Goal: Find contact information: Find contact information

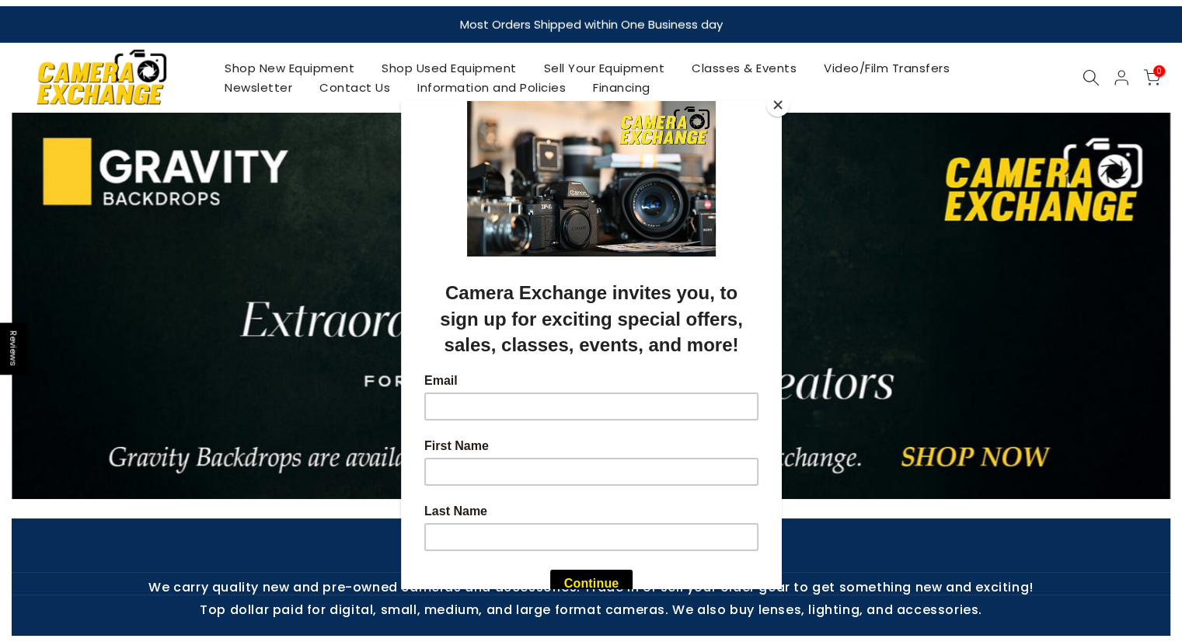
scroll to position [31, 0]
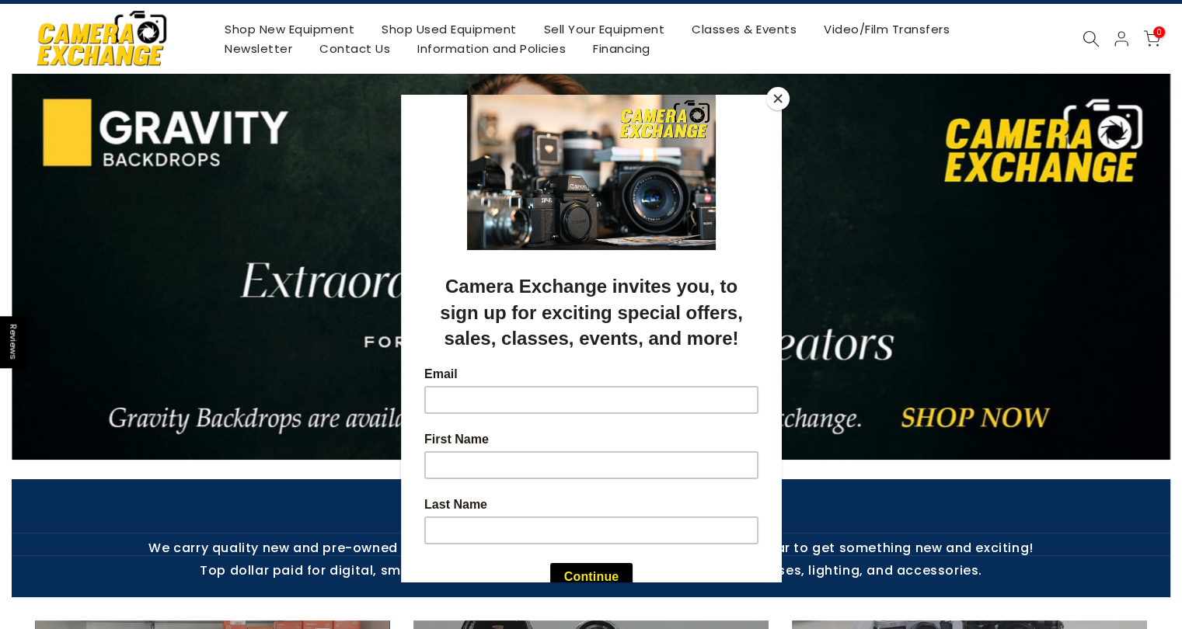
click at [776, 100] on button "Close" at bounding box center [777, 98] width 23 height 23
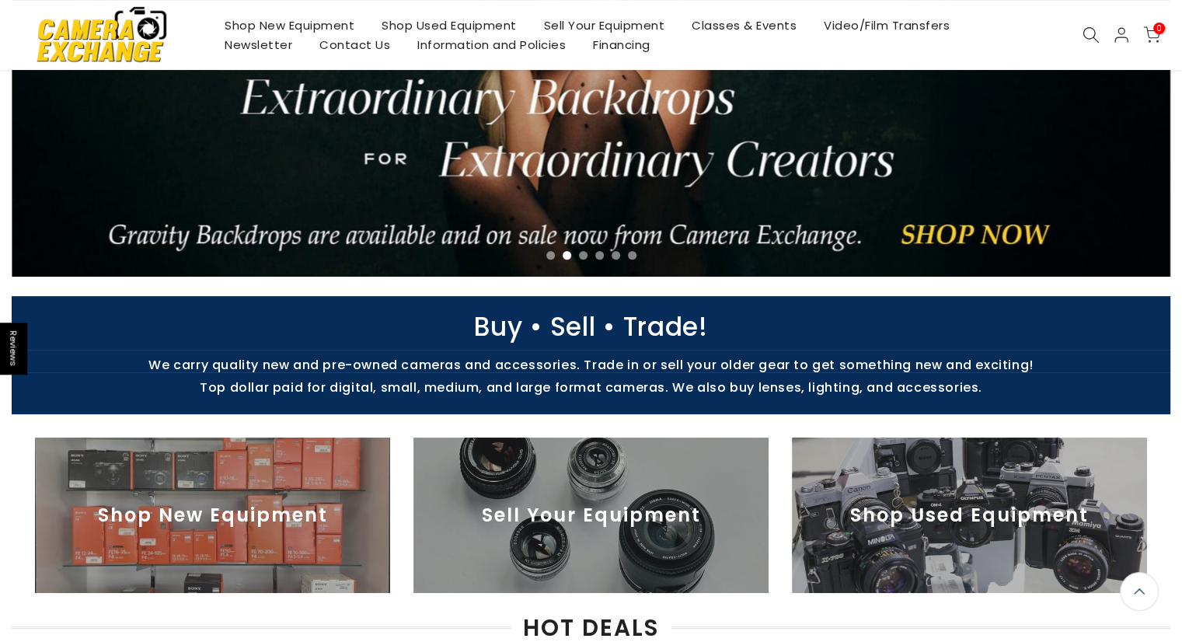
scroll to position [218, 0]
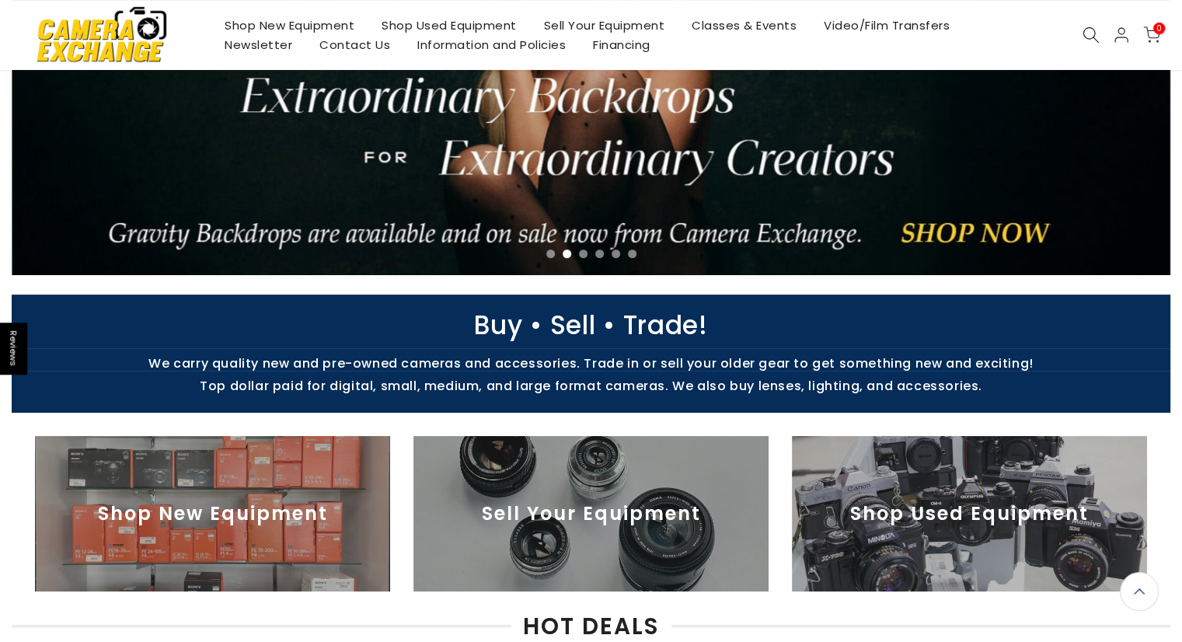
click at [301, 510] on img at bounding box center [212, 513] width 355 height 155
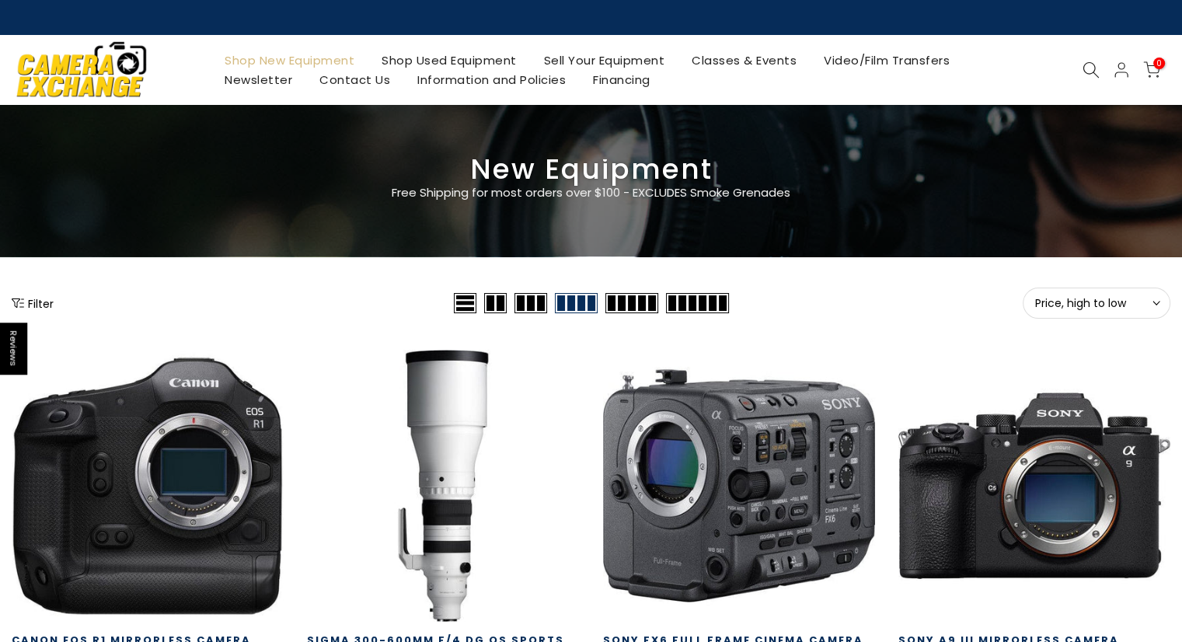
click at [359, 89] on link "Contact Us" at bounding box center [355, 79] width 98 height 19
